Goal: Task Accomplishment & Management: Use online tool/utility

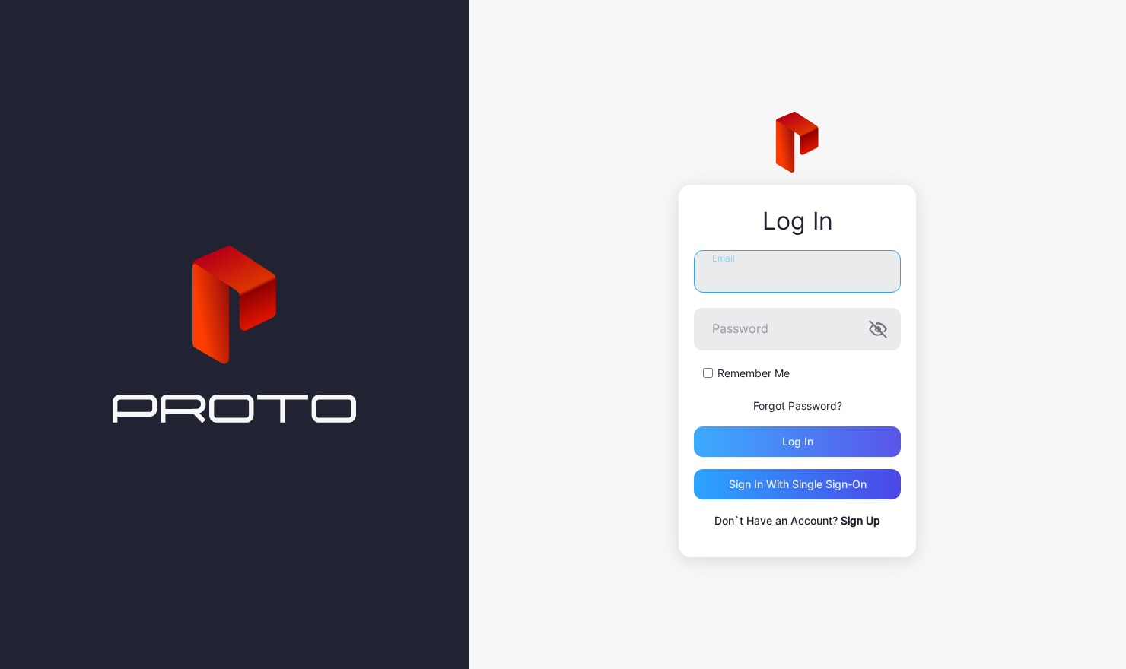
type input "**********"
click at [803, 445] on div "Log in" at bounding box center [797, 442] width 31 height 12
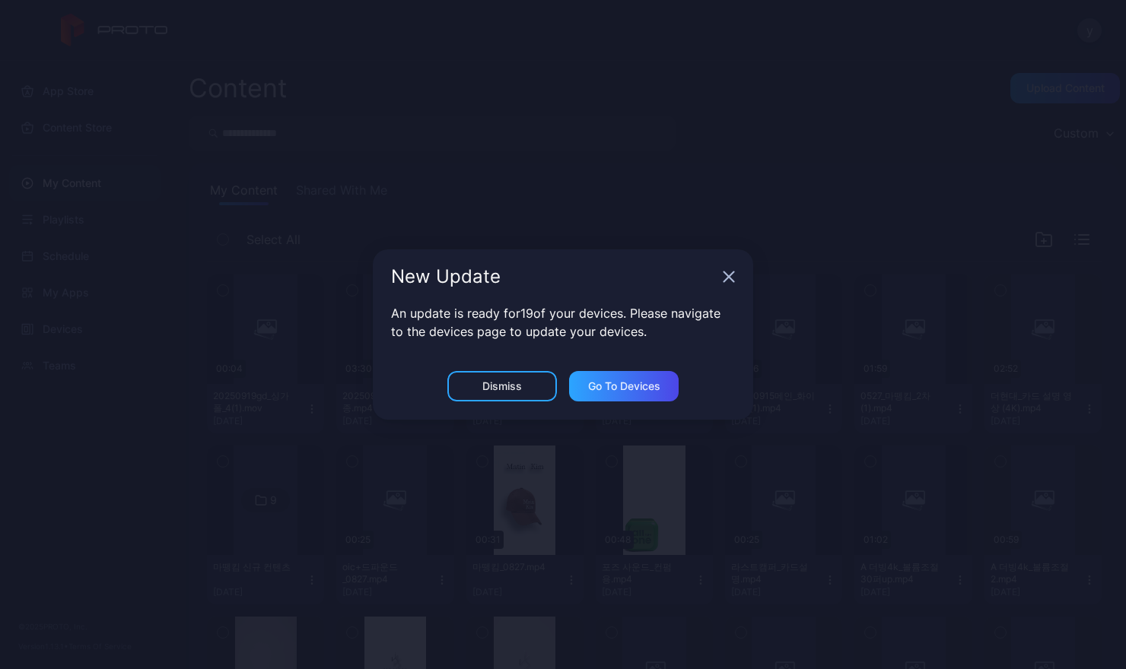
click at [731, 272] on icon "button" at bounding box center [729, 277] width 12 height 12
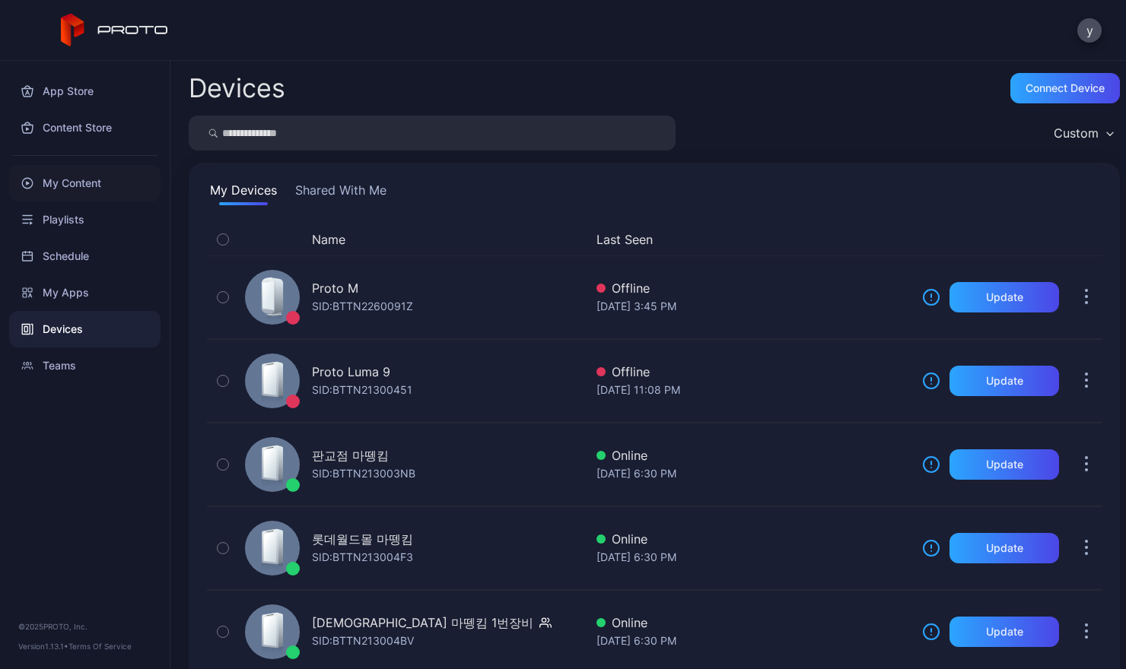
click at [87, 185] on div "My Content" at bounding box center [84, 183] width 151 height 37
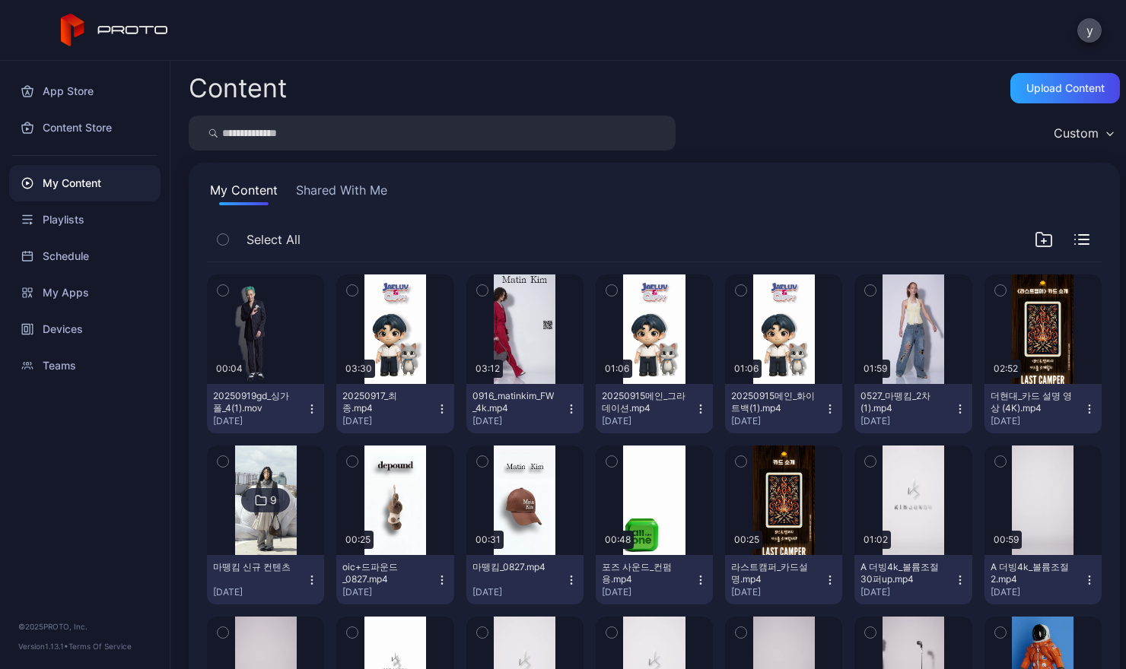
click at [565, 409] on icon "button" at bounding box center [571, 409] width 12 height 12
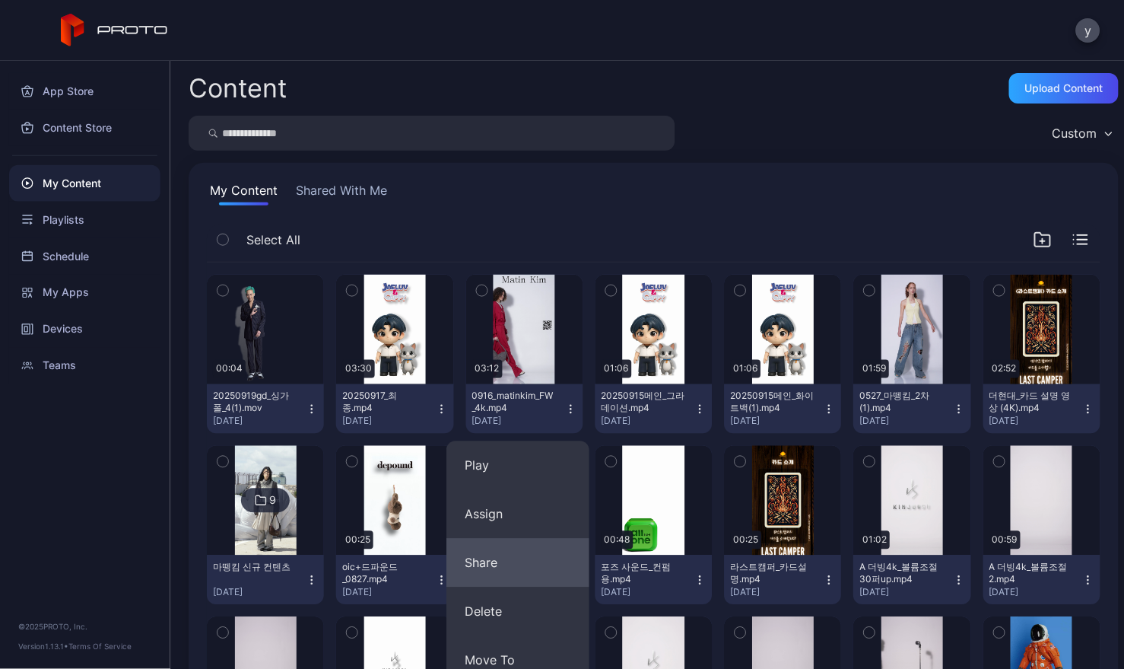
scroll to position [76, 0]
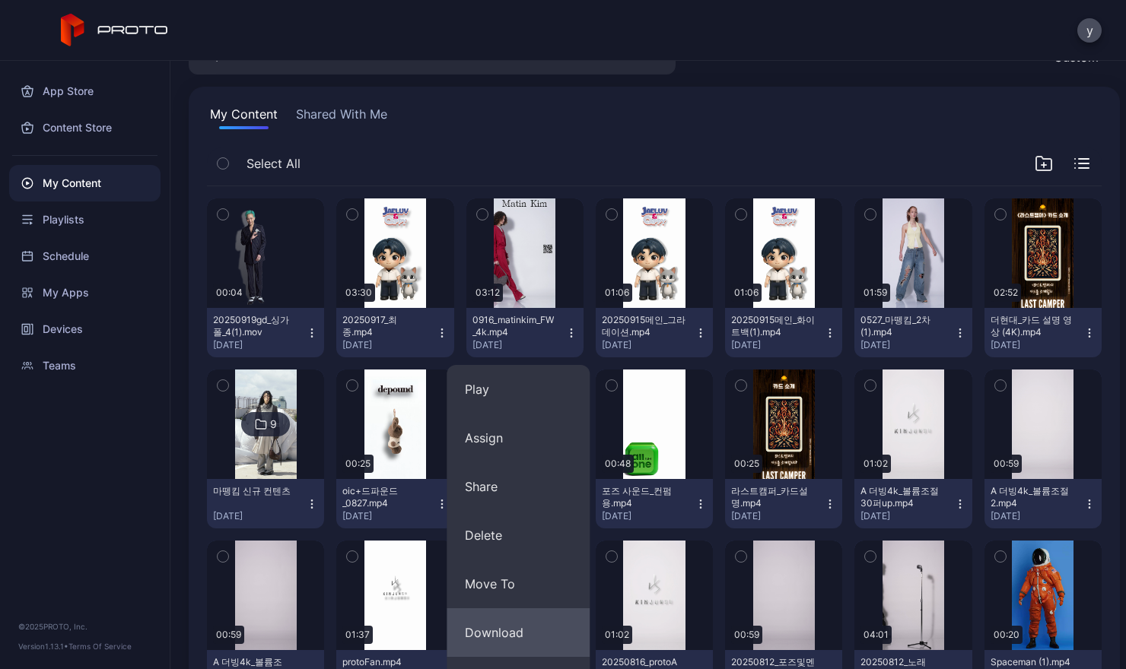
click at [520, 629] on button "Download" at bounding box center [517, 633] width 143 height 49
